Goal: Information Seeking & Learning: Learn about a topic

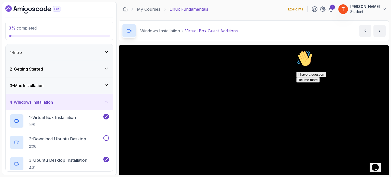
scroll to position [204, 0]
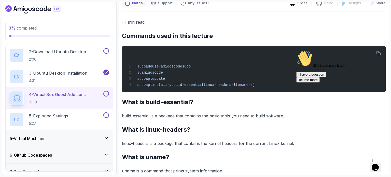
click at [379, 53] on div "Hi! How can we help? I have a question Tell me more" at bounding box center [342, 66] width 92 height 32
click at [381, 53] on div "Hi! How can we help? I have a question Tell me more" at bounding box center [342, 66] width 92 height 32
click at [379, 53] on div "Hi! How can we help? I have a question Tell me more" at bounding box center [342, 66] width 92 height 32
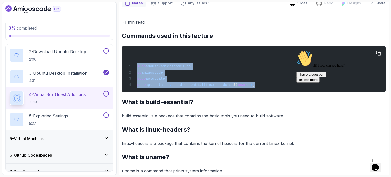
drag, startPoint x: 137, startPoint y: 65, endPoint x: 265, endPoint y: 91, distance: 130.7
click at [265, 91] on pre "sudo adduser amigoscode sudo su amigoscode sudo apt update sudo apt install -y …" at bounding box center [254, 69] width 264 height 46
copy code "sudo adduser amigoscode sudo su amigoscode sudo apt update sudo apt install -y …"
click at [61, 116] on p "5 - Exploring Settings" at bounding box center [48, 116] width 39 height 6
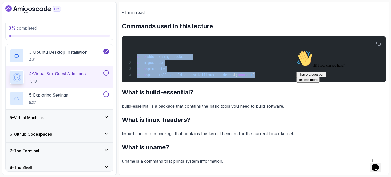
scroll to position [138, 0]
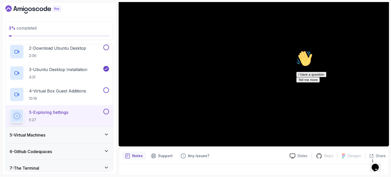
scroll to position [58, 0]
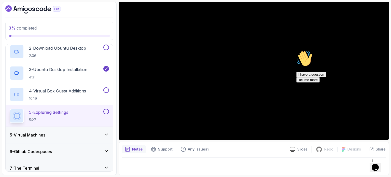
click at [296, 50] on icon "Chat attention grabber" at bounding box center [296, 50] width 0 height 0
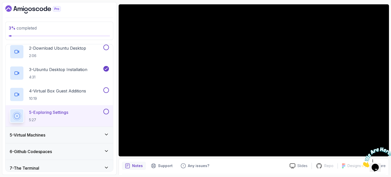
scroll to position [32, 0]
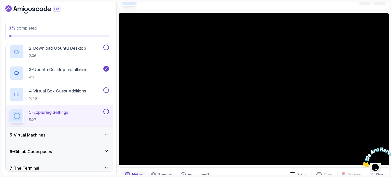
click at [95, 129] on div "5 - Virtual Machines" at bounding box center [59, 135] width 107 height 16
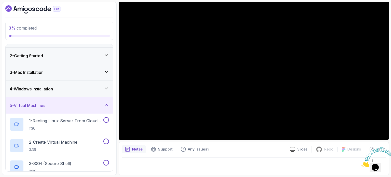
scroll to position [25, 0]
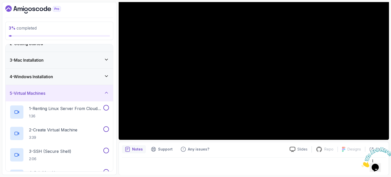
click at [45, 91] on h3 "5 - Virtual Machines" at bounding box center [28, 93] width 36 height 6
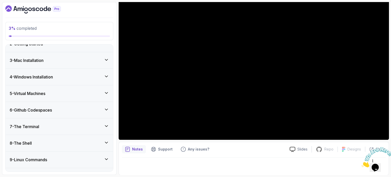
click at [55, 91] on div "5 - Virtual Machines" at bounding box center [59, 93] width 99 height 6
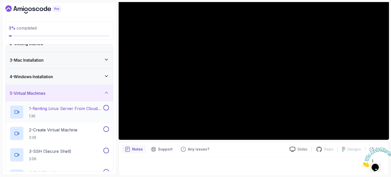
click at [54, 109] on p "1 - Renting Linux Server From Cloud Providers" at bounding box center [65, 108] width 73 height 6
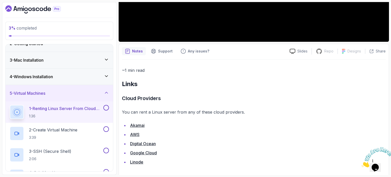
scroll to position [158, 0]
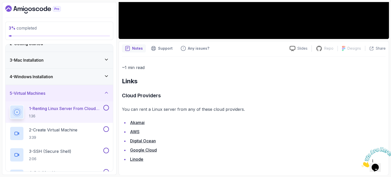
click at [130, 82] on h2 "Links" at bounding box center [254, 81] width 264 height 8
click at [134, 93] on h3 "Cloud Providers" at bounding box center [254, 95] width 264 height 8
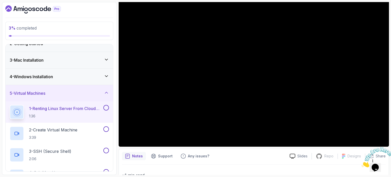
scroll to position [51, 0]
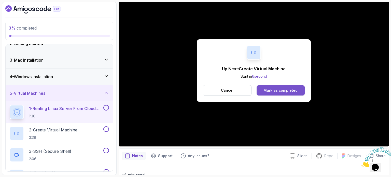
click at [275, 89] on div "Mark as completed" at bounding box center [281, 90] width 34 height 5
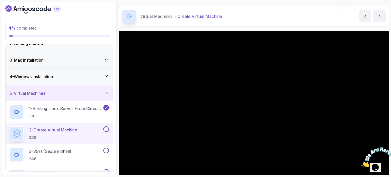
scroll to position [51, 0]
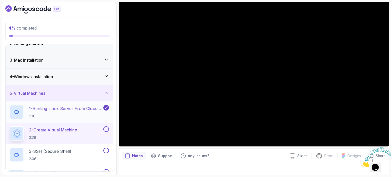
click at [52, 110] on p "1 - Renting Linux Server From Cloud Providers" at bounding box center [65, 108] width 73 height 6
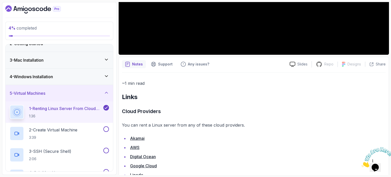
scroll to position [158, 0]
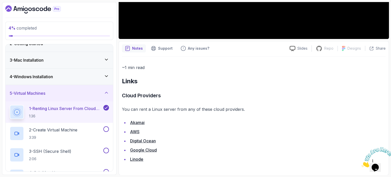
click at [138, 122] on link "Akamai" at bounding box center [137, 122] width 15 height 5
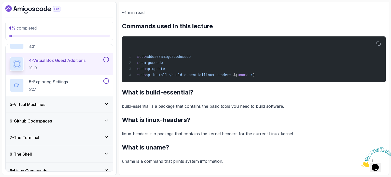
scroll to position [153, 0]
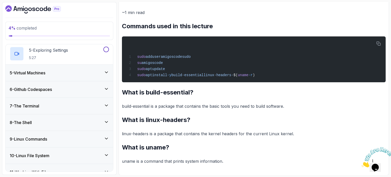
click at [83, 76] on div "5 - Virtual Machines" at bounding box center [59, 73] width 107 height 16
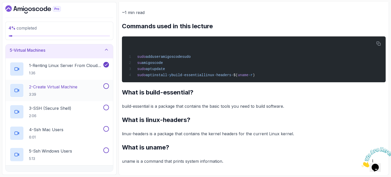
scroll to position [74, 0]
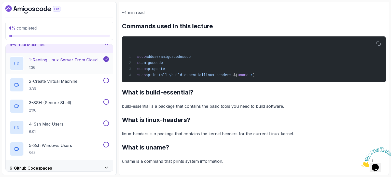
click at [71, 59] on p "1 - Renting Linux Server From Cloud Providers" at bounding box center [65, 60] width 73 height 6
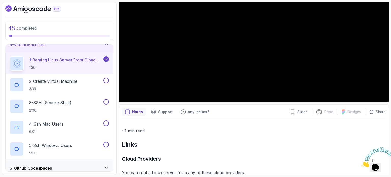
scroll to position [82, 0]
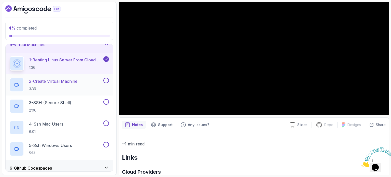
click at [48, 80] on p "2 - Create Virtual Machine" at bounding box center [53, 81] width 48 height 6
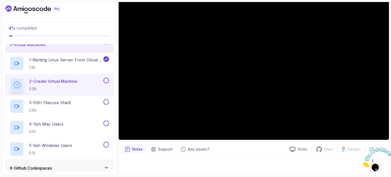
scroll to position [32, 0]
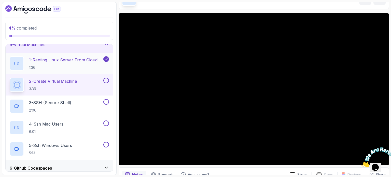
click at [63, 61] on p "1 - Renting Linux Server From Cloud Providers" at bounding box center [65, 60] width 73 height 6
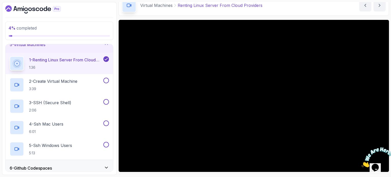
scroll to position [51, 0]
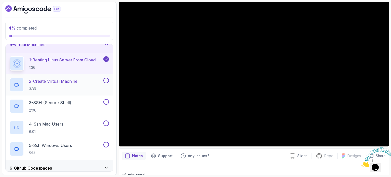
click at [38, 82] on p "2 - Create Virtual Machine" at bounding box center [53, 81] width 48 height 6
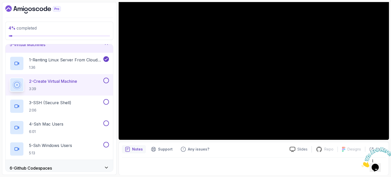
scroll to position [32, 0]
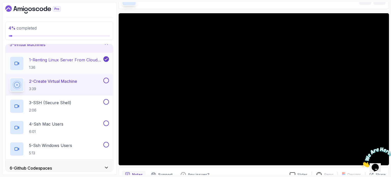
click at [72, 56] on div "1 - Renting Linux Server From Cloud Providers 1:36" at bounding box center [56, 63] width 93 height 14
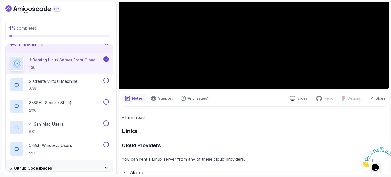
scroll to position [158, 0]
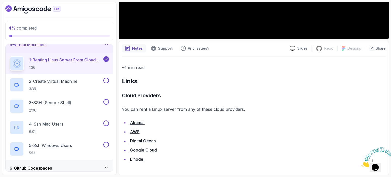
click at [136, 132] on link "AWS" at bounding box center [134, 131] width 9 height 5
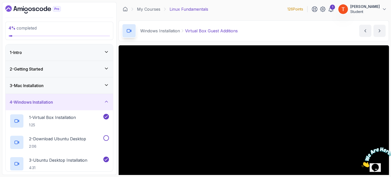
scroll to position [51, 0]
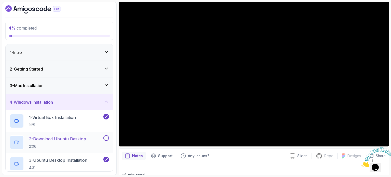
click at [63, 140] on p "2 - Download Ubuntu Desktop" at bounding box center [57, 139] width 57 height 6
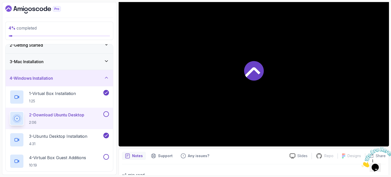
scroll to position [25, 0]
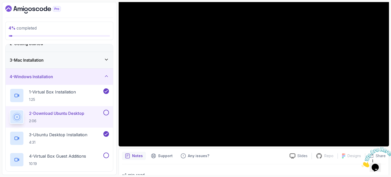
click at [79, 75] on div "4 - Windows Installation" at bounding box center [59, 77] width 99 height 6
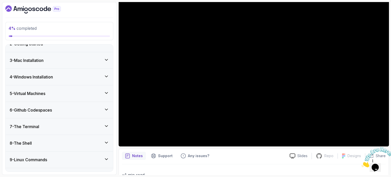
click at [62, 91] on div "5 - Virtual Machines" at bounding box center [59, 93] width 99 height 6
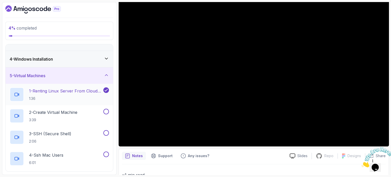
scroll to position [51, 0]
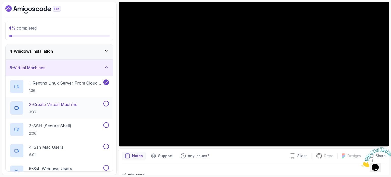
click at [64, 103] on p "2 - Create Virtual Machine" at bounding box center [53, 104] width 48 height 6
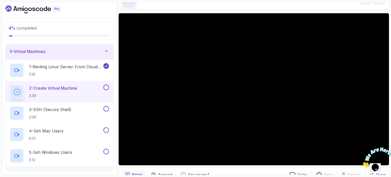
scroll to position [67, 0]
drag, startPoint x: 15, startPoint y: 48, endPoint x: 50, endPoint y: 48, distance: 34.6
click at [49, 48] on div "5 - Virtual Machines" at bounding box center [59, 52] width 107 height 16
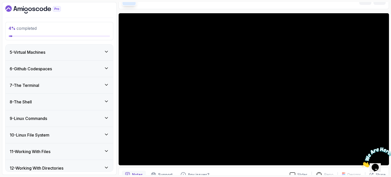
click at [52, 50] on div "5 - Virtual Machines" at bounding box center [59, 52] width 99 height 6
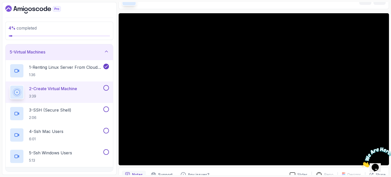
scroll to position [58, 0]
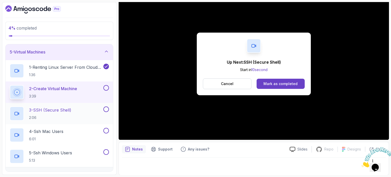
click at [58, 112] on p "3 - SSH (Secure Shell)" at bounding box center [50, 110] width 42 height 6
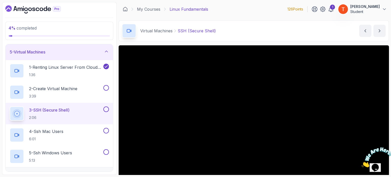
scroll to position [92, 0]
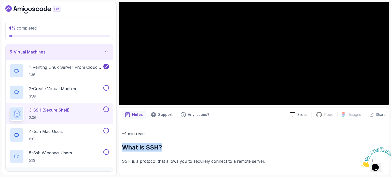
copy h2 "What is SSH?"
drag, startPoint x: 123, startPoint y: 146, endPoint x: 169, endPoint y: 139, distance: 47.1
click at [169, 139] on div "~1 min read What is SSH? SSH is a protocol that allows you to securely connect …" at bounding box center [254, 147] width 264 height 35
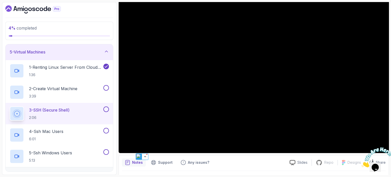
scroll to position [41, 0]
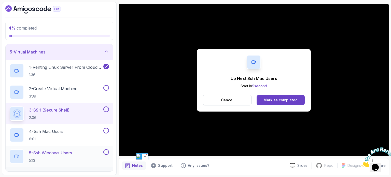
click at [50, 154] on p "5 - Ssh Windows Users" at bounding box center [50, 153] width 43 height 6
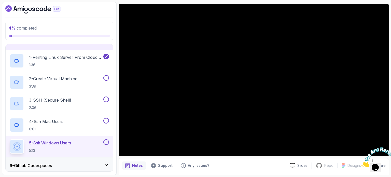
scroll to position [74, 0]
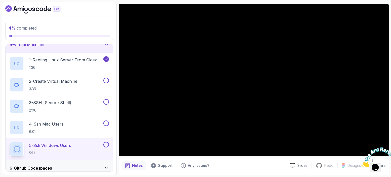
click at [385, 149] on div at bounding box center [376, 157] width 28 height 20
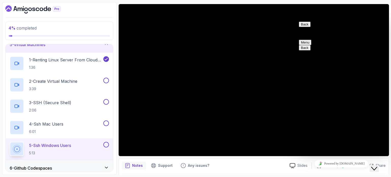
click at [377, 166] on div "Close Chat This icon closes the chat window." at bounding box center [374, 169] width 6 height 6
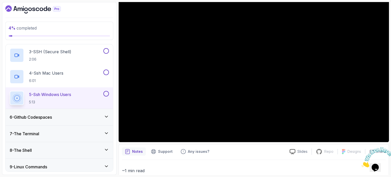
scroll to position [98, 0]
